Goal: Task Accomplishment & Management: Use online tool/utility

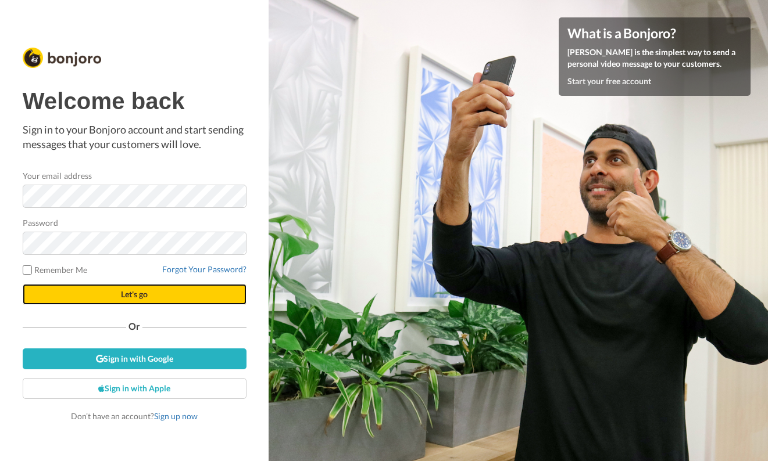
click at [65, 294] on button "Let's go" at bounding box center [135, 294] width 224 height 21
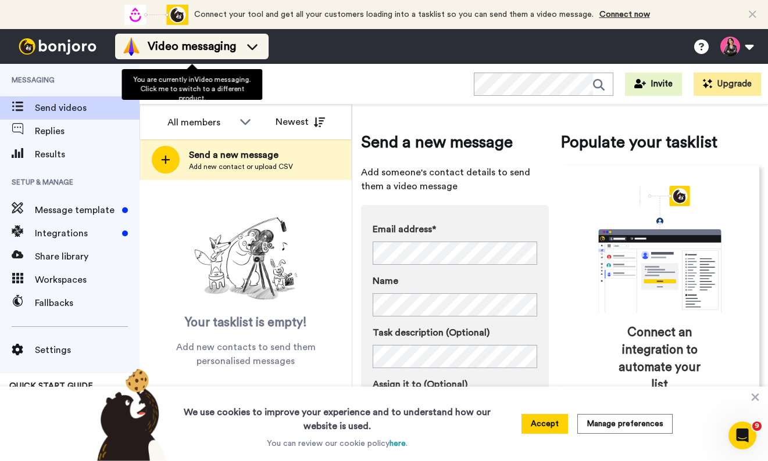
click at [186, 45] on span "Video messaging" at bounding box center [192, 46] width 88 height 16
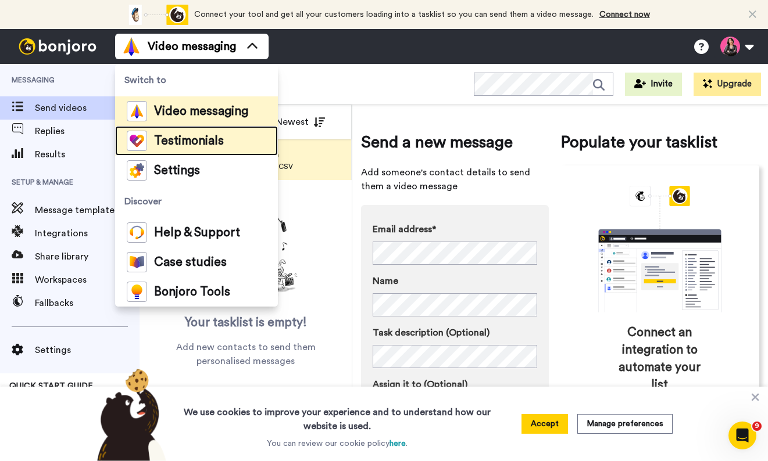
click at [187, 135] on span "Testimonials" at bounding box center [189, 141] width 70 height 12
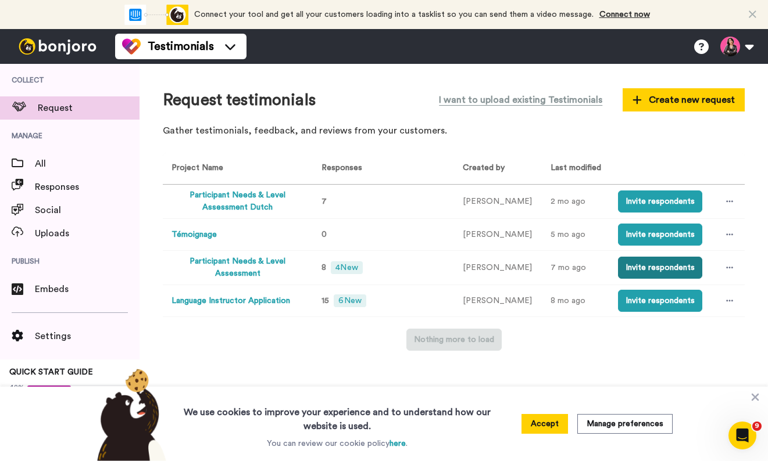
click at [631, 274] on button "Invite respondents" at bounding box center [660, 268] width 84 height 22
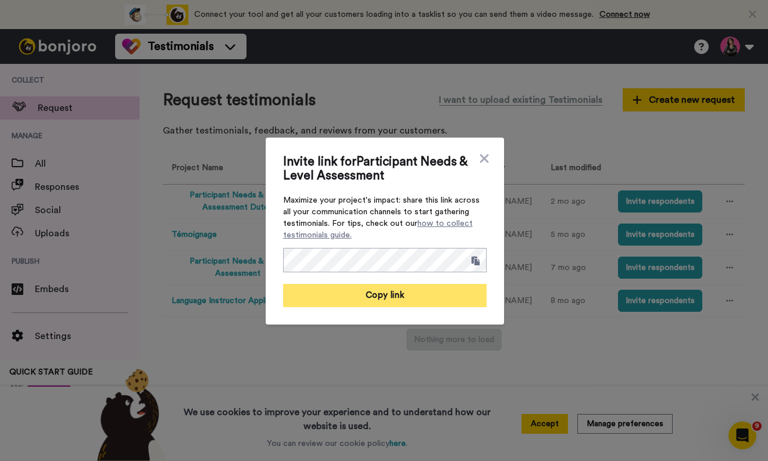
click at [392, 300] on button "Copy link" at bounding box center [384, 295] width 203 height 23
